Goal: Check status

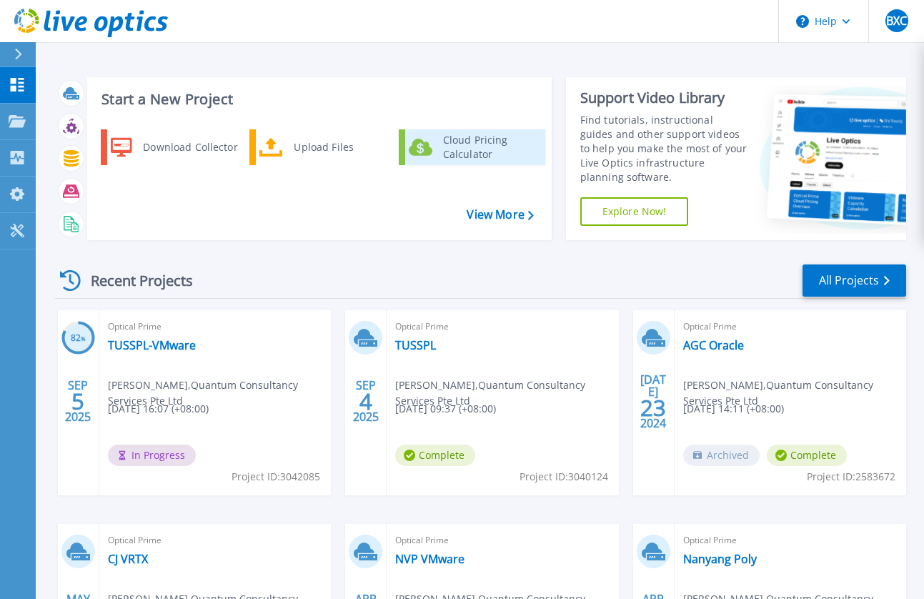
click at [465, 154] on div "Cloud Pricing Calculator" at bounding box center [489, 147] width 106 height 29
click at [215, 359] on div "Optical Prime TUSSPL-VMware Bing Xuan Cheah , Quantum Consultancy Services Pte …" at bounding box center [214, 402] width 231 height 185
click at [187, 351] on link "TUSSPL-VMware" at bounding box center [152, 345] width 88 height 14
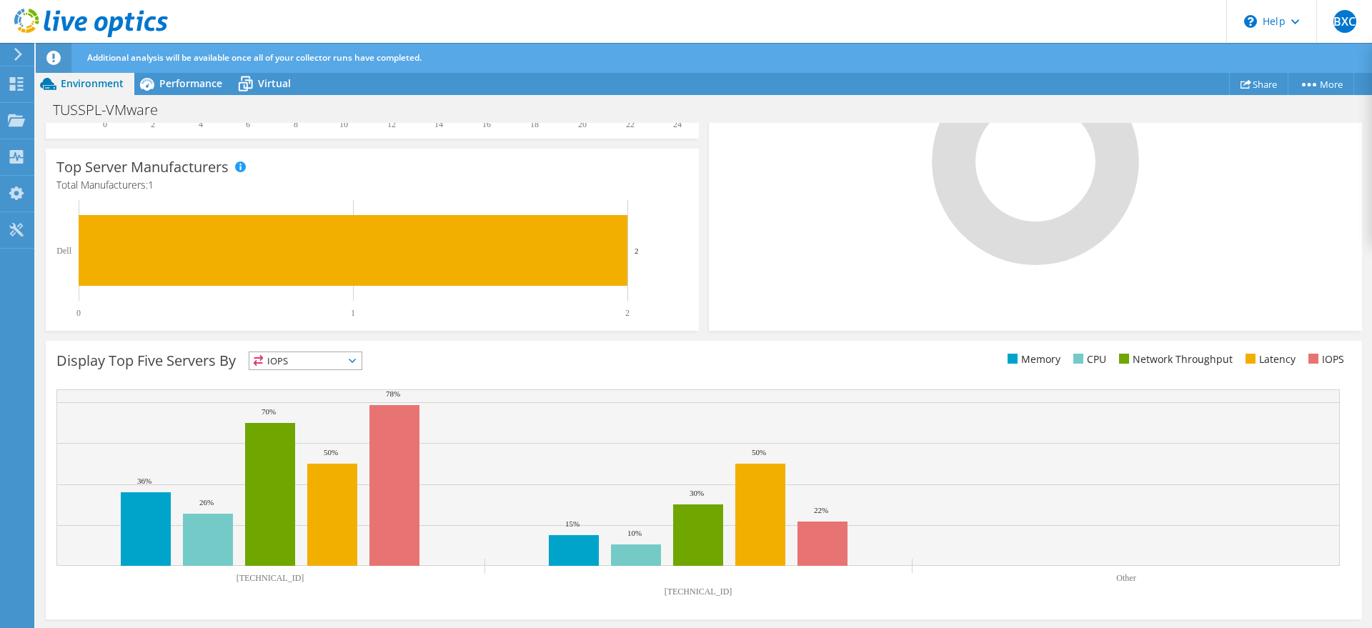
scroll to position [17, 0]
